Goal: Task Accomplishment & Management: Complete application form

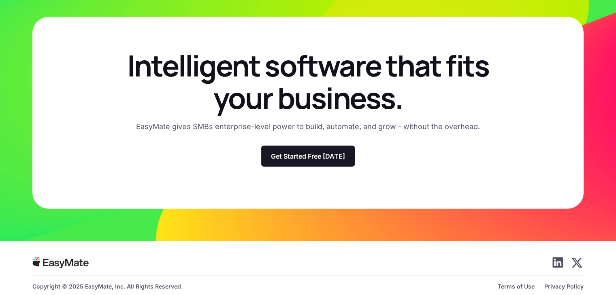
scroll to position [2369, 0]
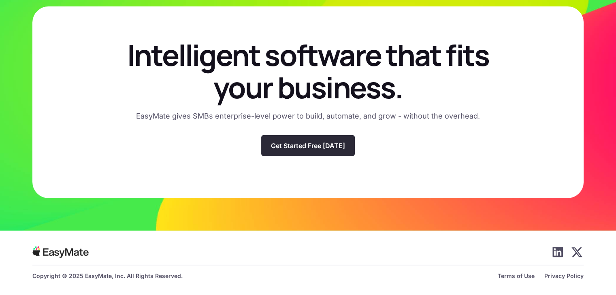
click at [338, 144] on p "Get Started Free [DATE]" at bounding box center [308, 146] width 74 height 8
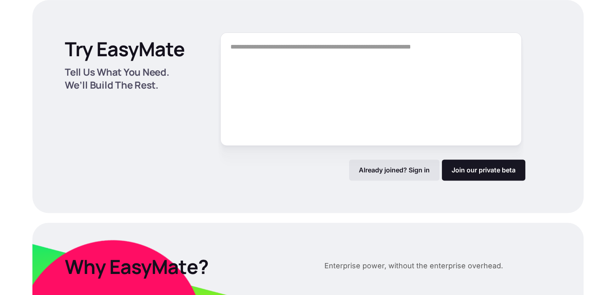
scroll to position [1083, 0]
click at [338, 144] on textarea "Form" at bounding box center [371, 89] width 302 height 113
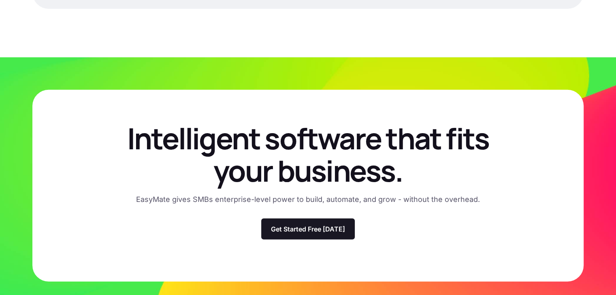
scroll to position [2369, 0]
